Goal: Find specific page/section: Find specific page/section

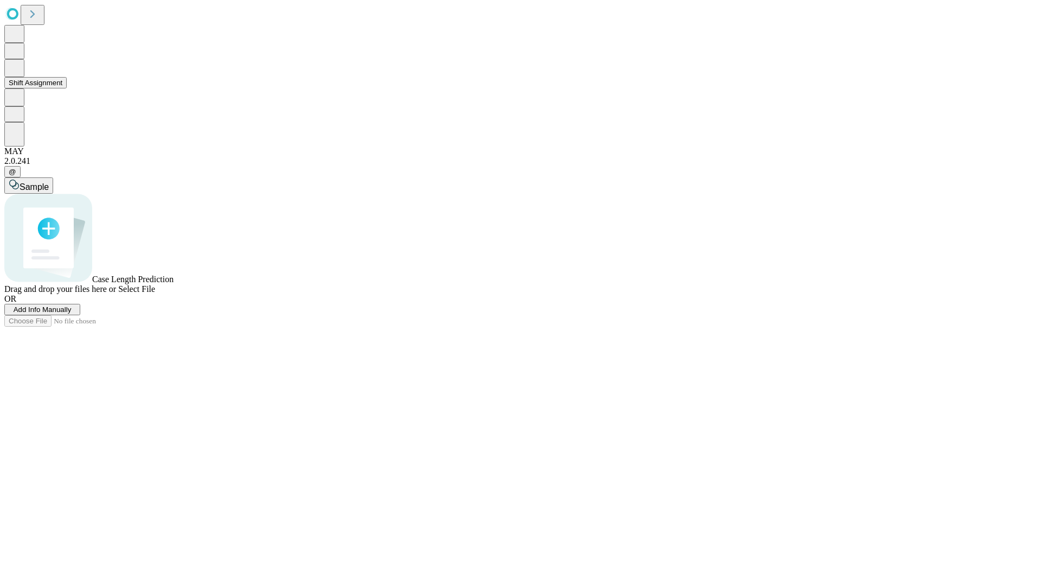
click at [67, 88] on button "Shift Assignment" at bounding box center [35, 82] width 62 height 11
